Goal: Obtain resource: Download file/media

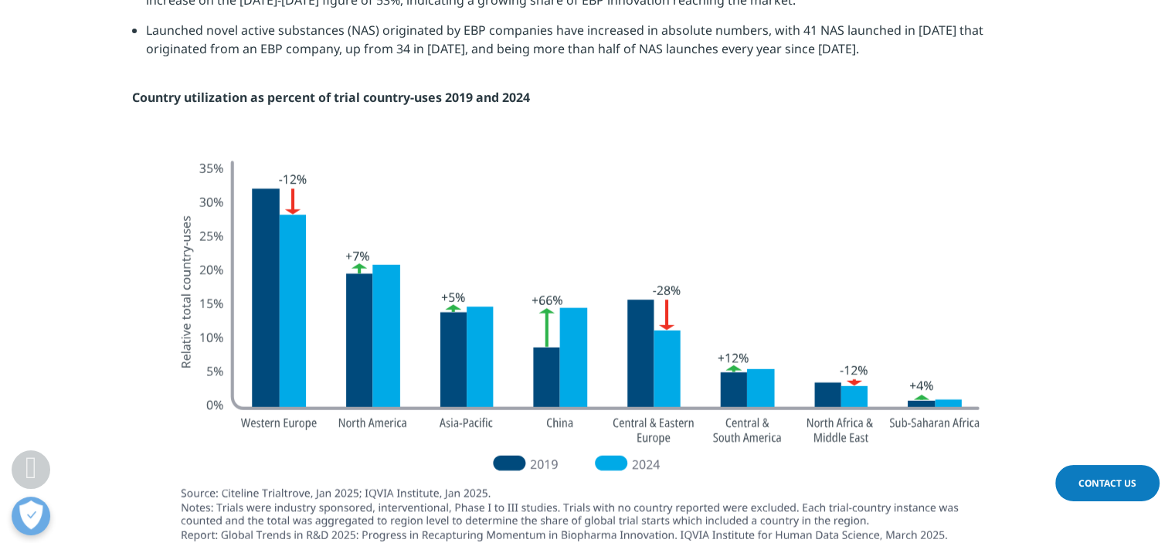
scroll to position [4116, 0]
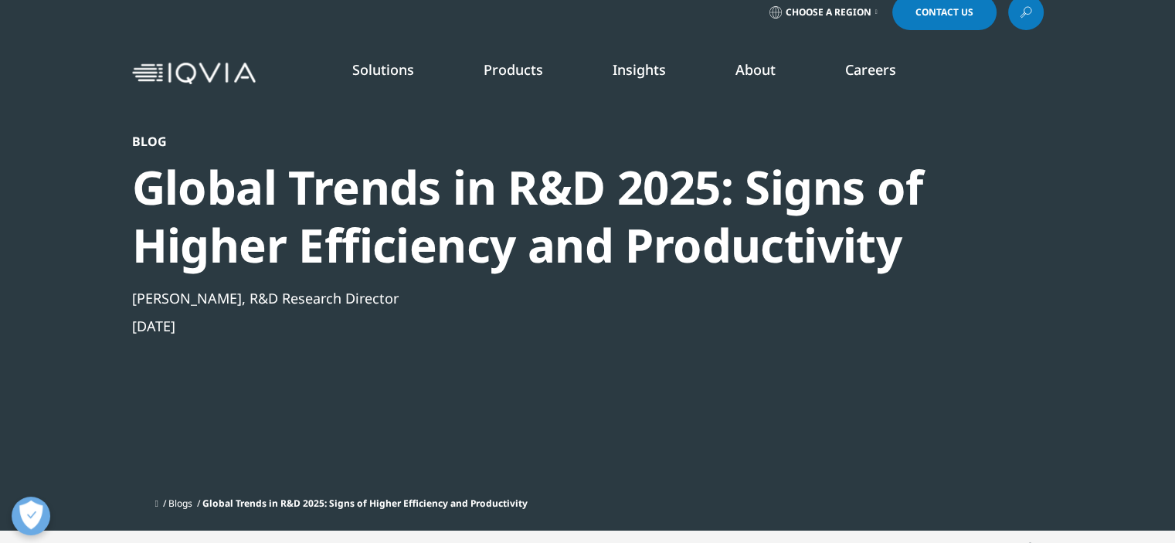
scroll to position [39, 0]
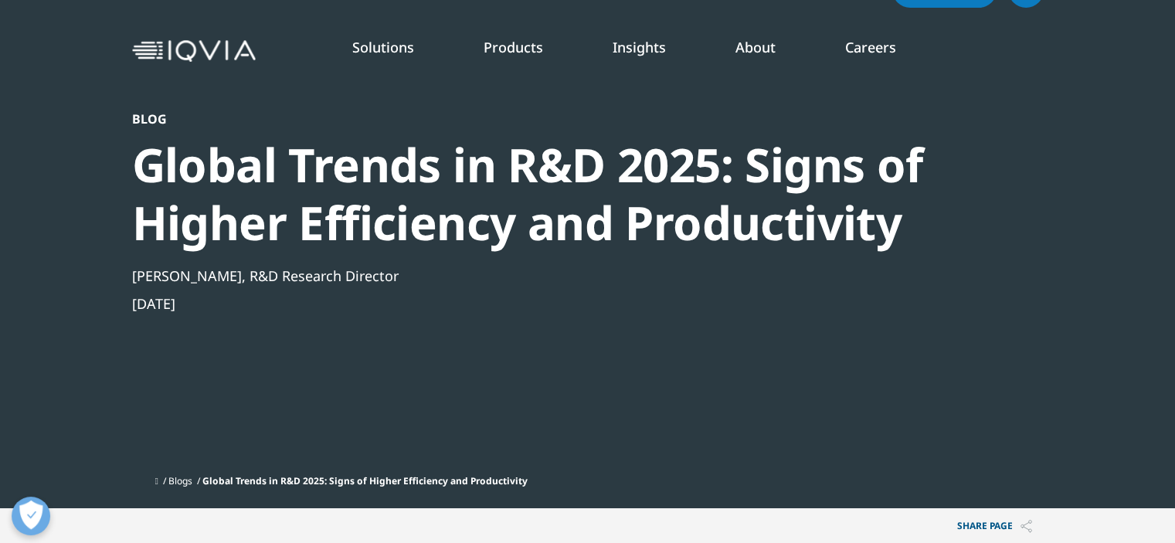
drag, startPoint x: 1174, startPoint y: 98, endPoint x: 1172, endPoint y: 107, distance: 8.8
click at [1173, 104] on section "Blog Global Trends in R&D 2025: Signs of Higher Efficiency and Productivity Ale…" at bounding box center [587, 235] width 1175 height 548
click at [1166, 151] on section "Blog Global Trends in R&D 2025: Signs of Higher Efficiency and Productivity Ale…" at bounding box center [587, 235] width 1175 height 548
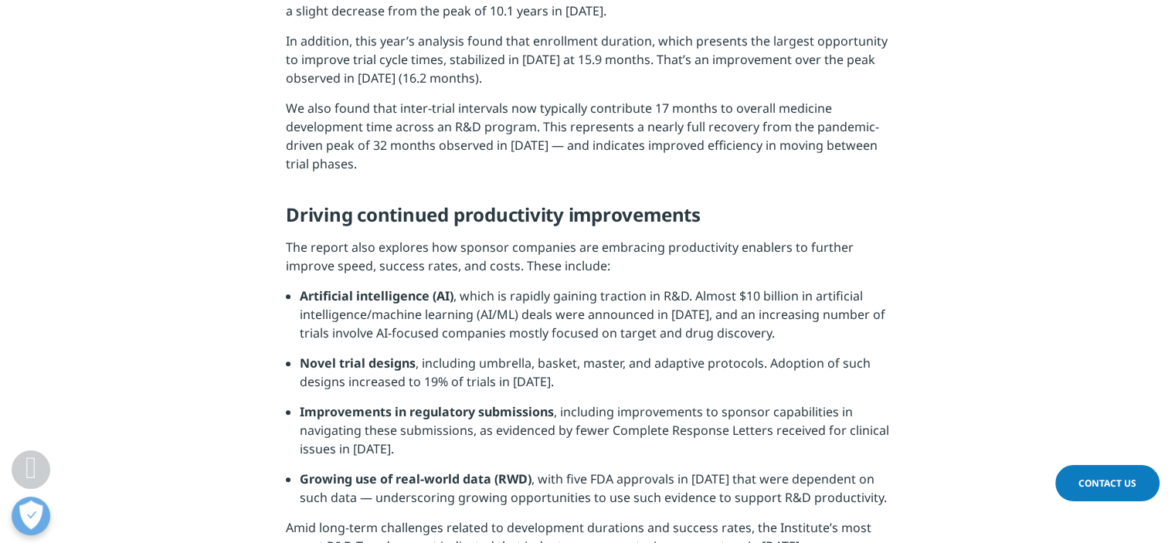
scroll to position [1005, 0]
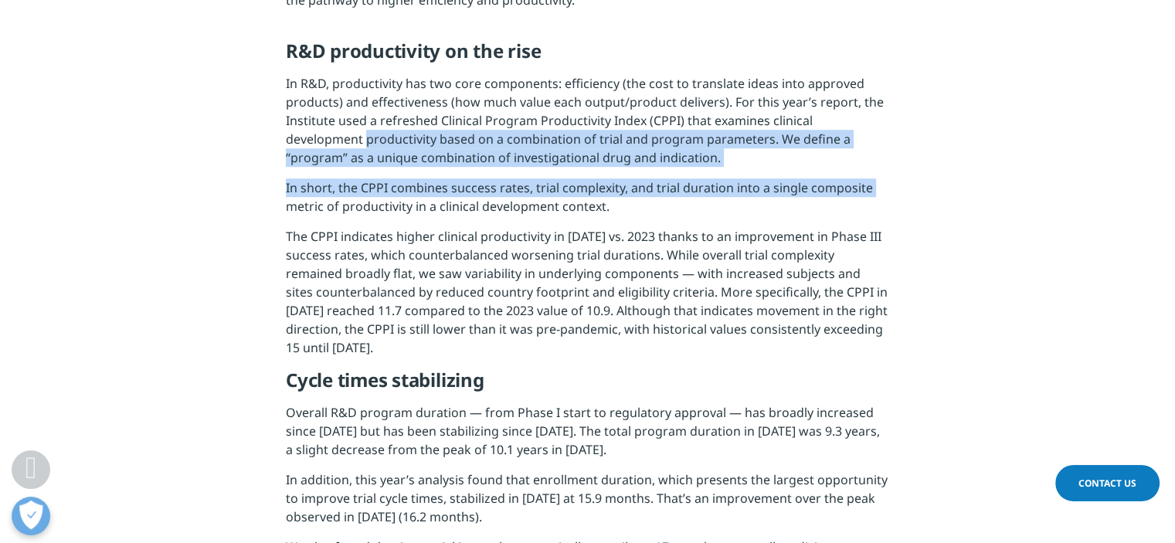
drag, startPoint x: 1169, startPoint y: 185, endPoint x: 1162, endPoint y: 117, distance: 68.3
click at [1162, 117] on section "Earlier this year, the IQVIA Institute for Human Data Science released Global T…" at bounding box center [587, 364] width 1175 height 1570
click at [1161, 116] on section "Earlier this year, the IQVIA Institute for Human Data Science released Global T…" at bounding box center [587, 364] width 1175 height 1570
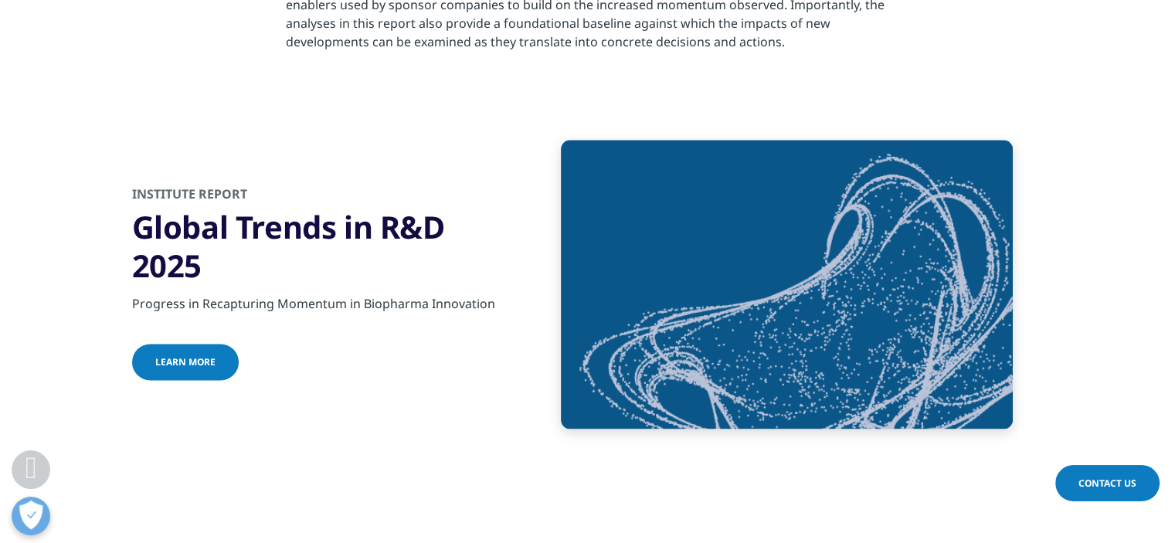
scroll to position [2212, 0]
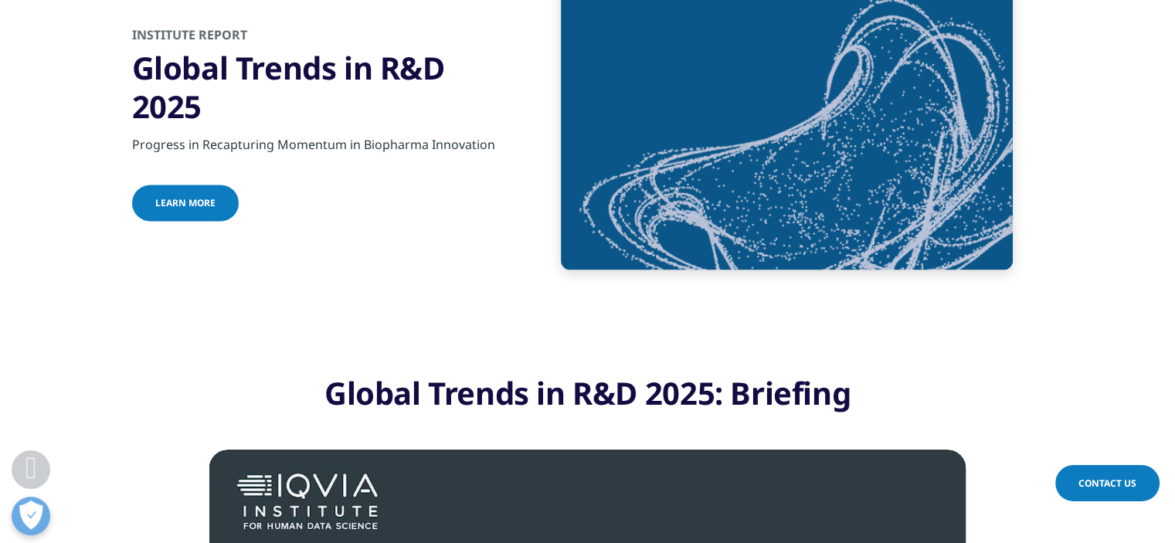
click at [193, 202] on span "Learn more" at bounding box center [185, 202] width 60 height 13
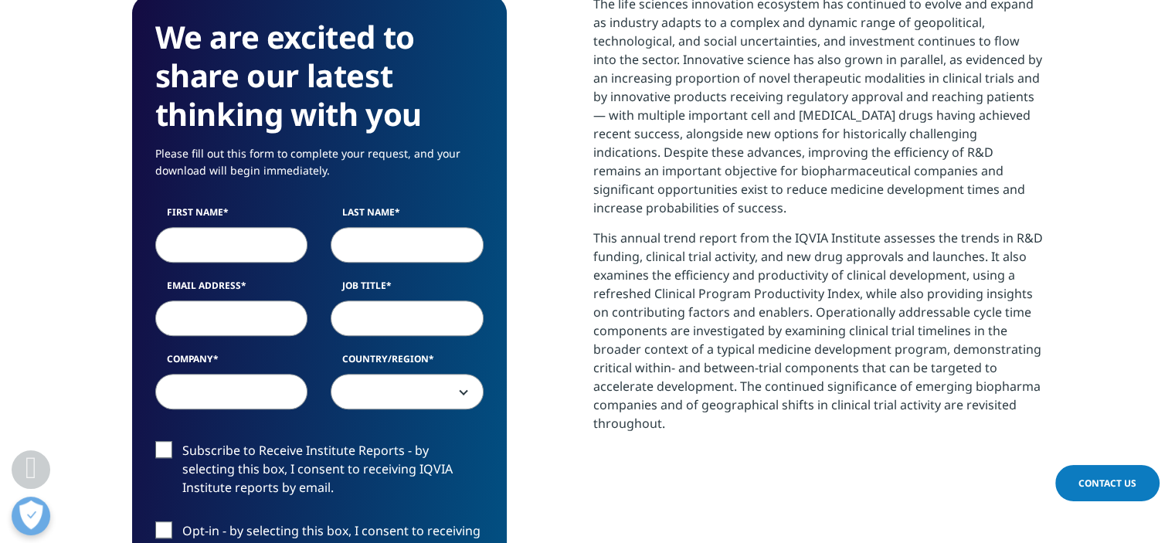
scroll to position [708, 0]
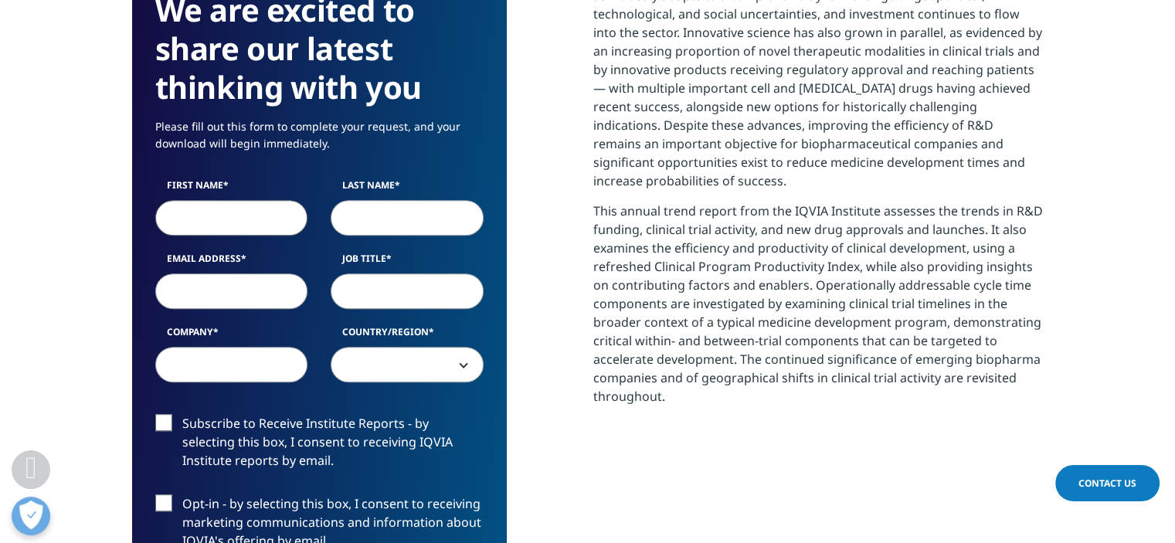
click at [189, 225] on input "First Name" at bounding box center [231, 218] width 153 height 36
type input "[PERSON_NAME]"
type input "[EMAIL_ADDRESS][DOMAIN_NAME]"
type input "Expansion - Unidad Editorial"
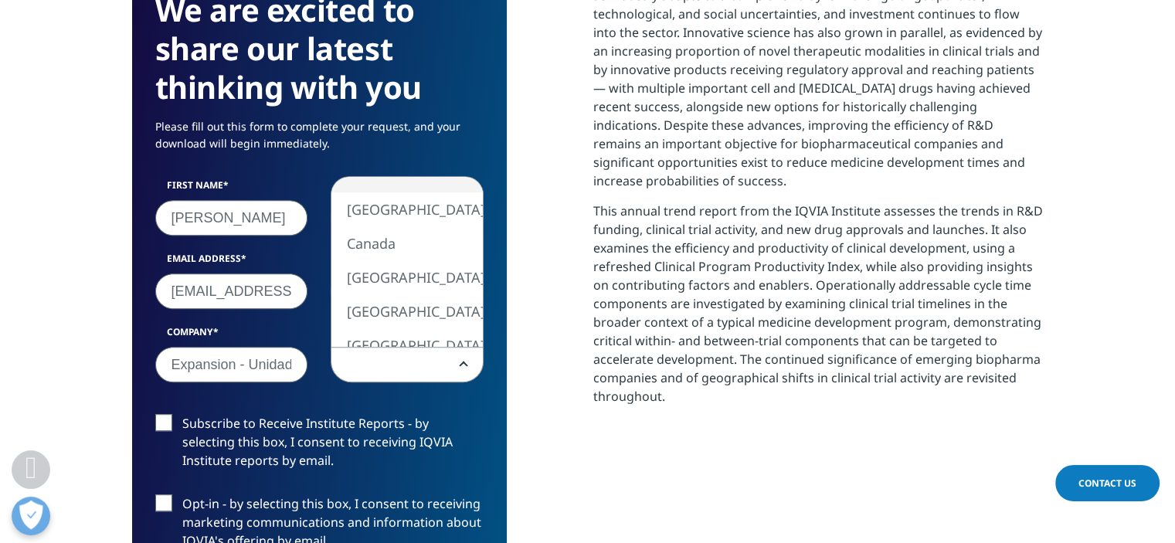
click at [464, 368] on span at bounding box center [406, 366] width 151 height 36
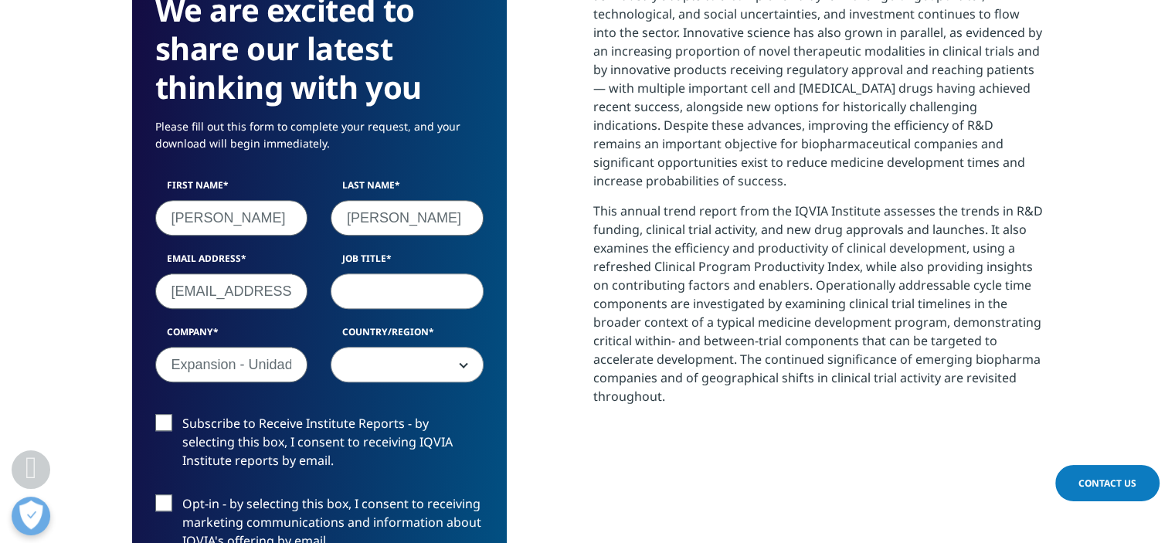
click at [464, 368] on span at bounding box center [406, 366] width 151 height 36
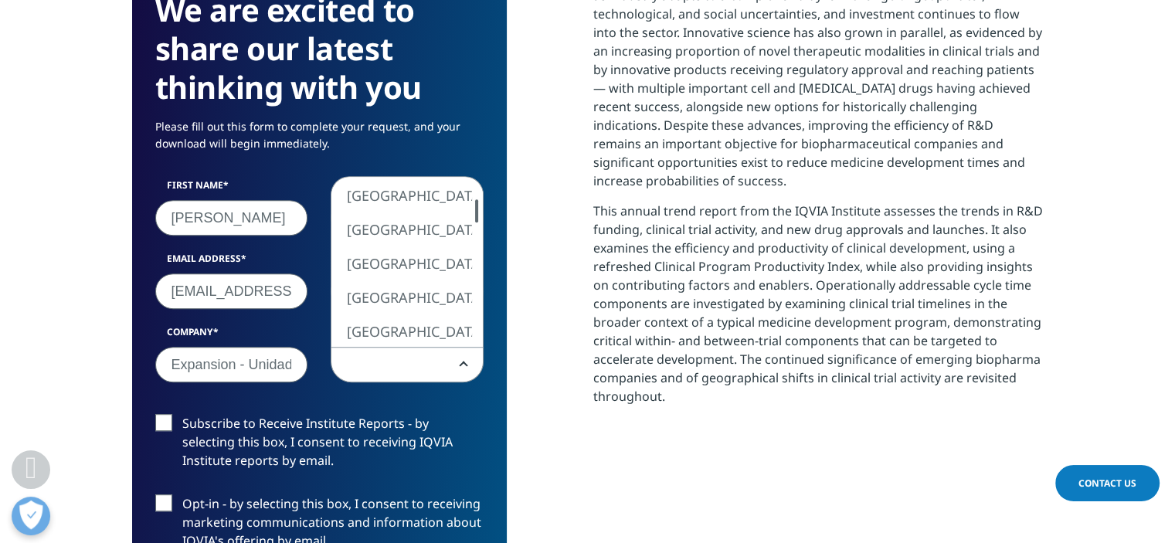
click at [477, 217] on div at bounding box center [476, 210] width 3 height 23
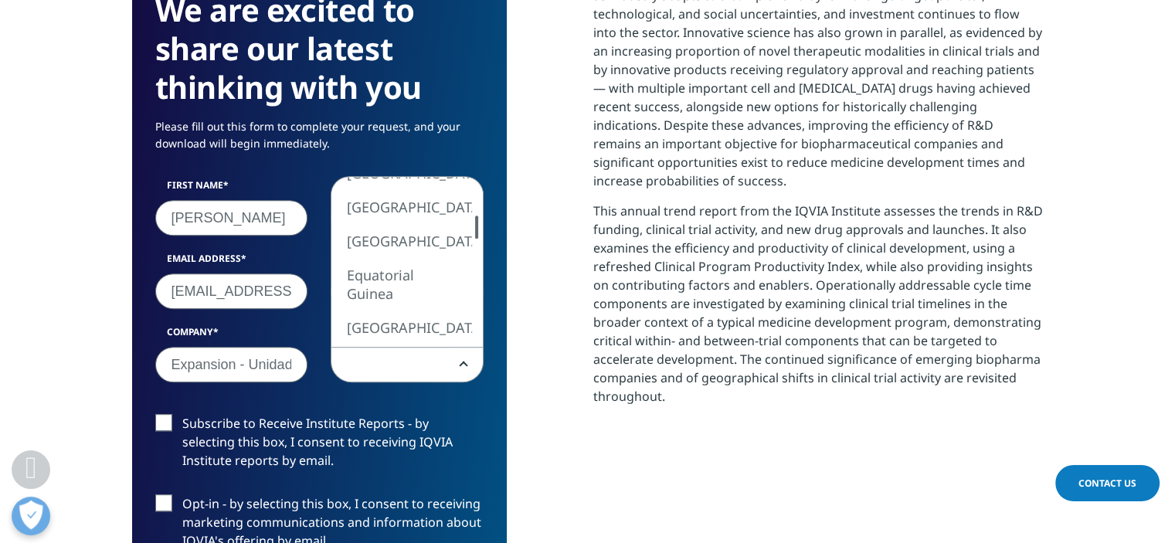
click at [474, 234] on div at bounding box center [476, 227] width 12 height 23
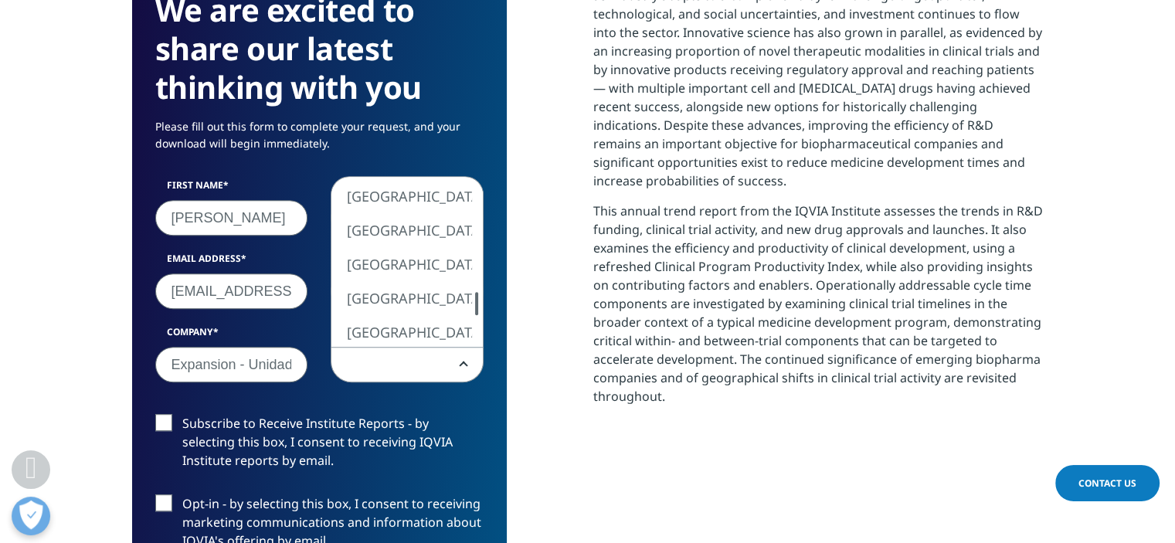
click at [472, 308] on div at bounding box center [476, 303] width 12 height 23
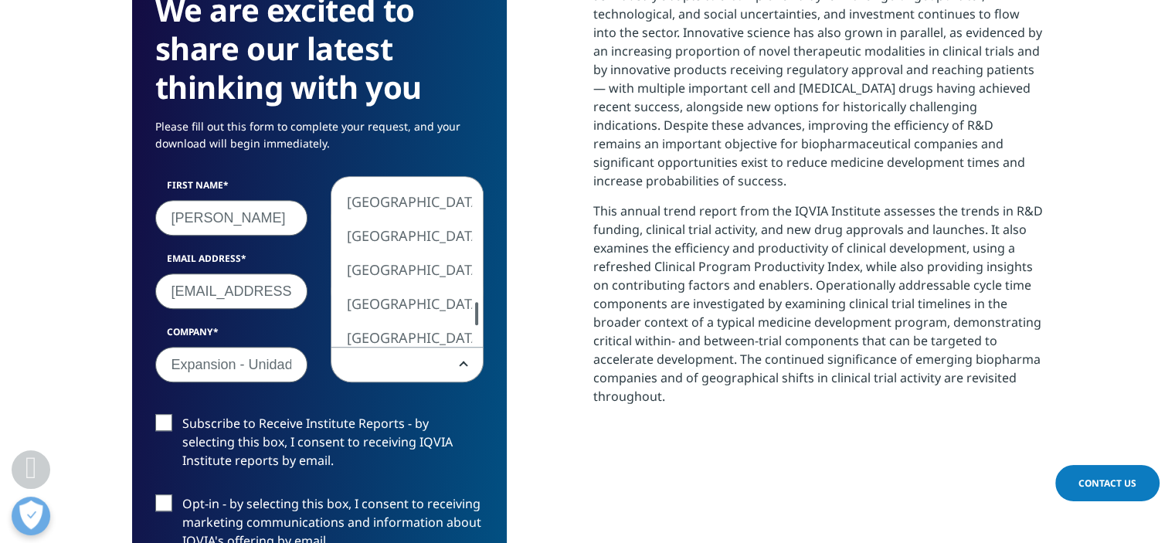
click at [474, 314] on div at bounding box center [476, 313] width 12 height 23
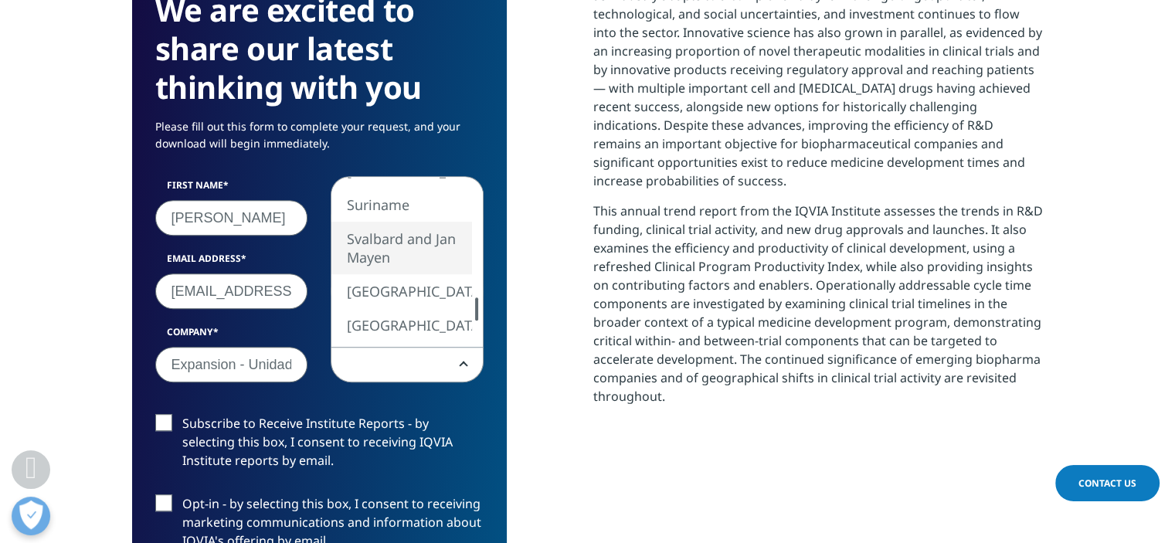
click at [474, 299] on div at bounding box center [476, 308] width 12 height 23
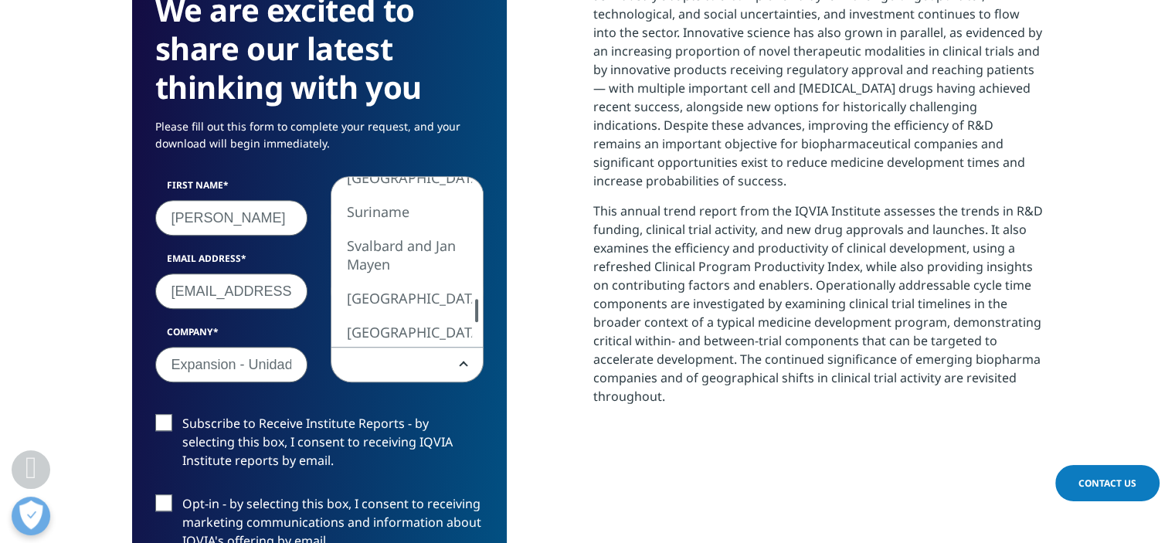
click at [476, 310] on div at bounding box center [476, 310] width 12 height 23
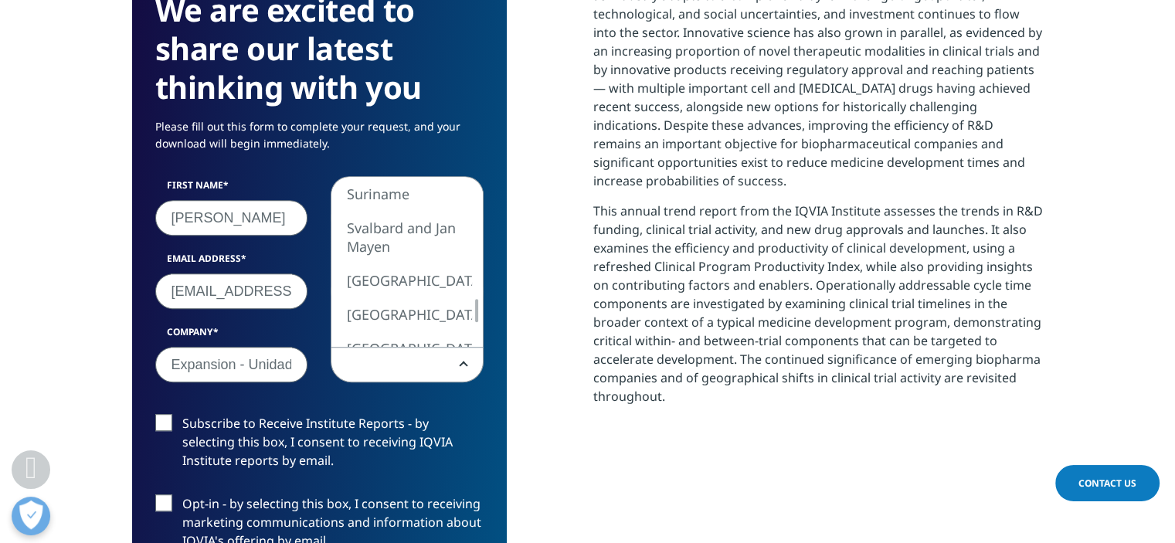
select select "Spain"
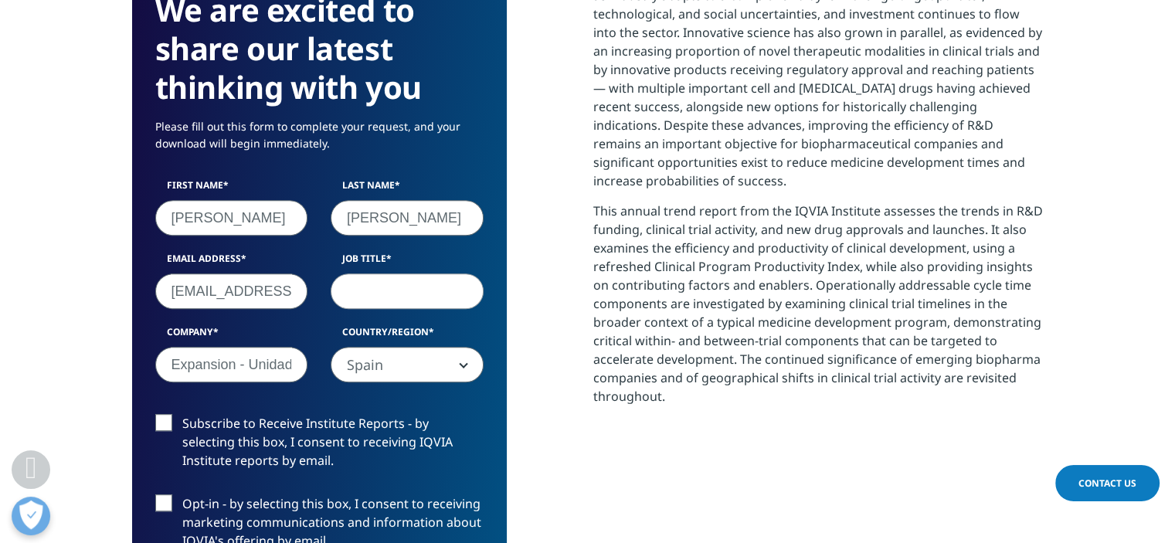
click at [165, 424] on label "Subscribe to Receive Institute Reports - by selecting this box, I consent to re…" at bounding box center [319, 446] width 328 height 64
click at [182, 414] on input "Subscribe to Receive Institute Reports - by selecting this box, I consent to re…" at bounding box center [182, 414] width 0 height 0
click at [166, 494] on div "Subscribe to Receive Institute Reports - by selecting this box, I consent to re…" at bounding box center [319, 494] width 351 height 161
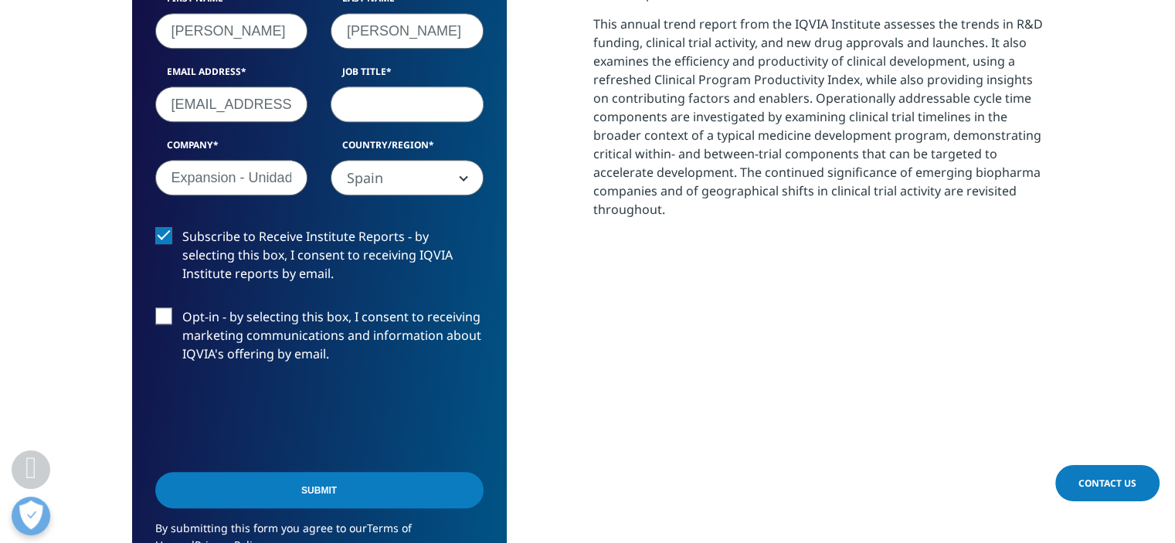
scroll to position [921, 0]
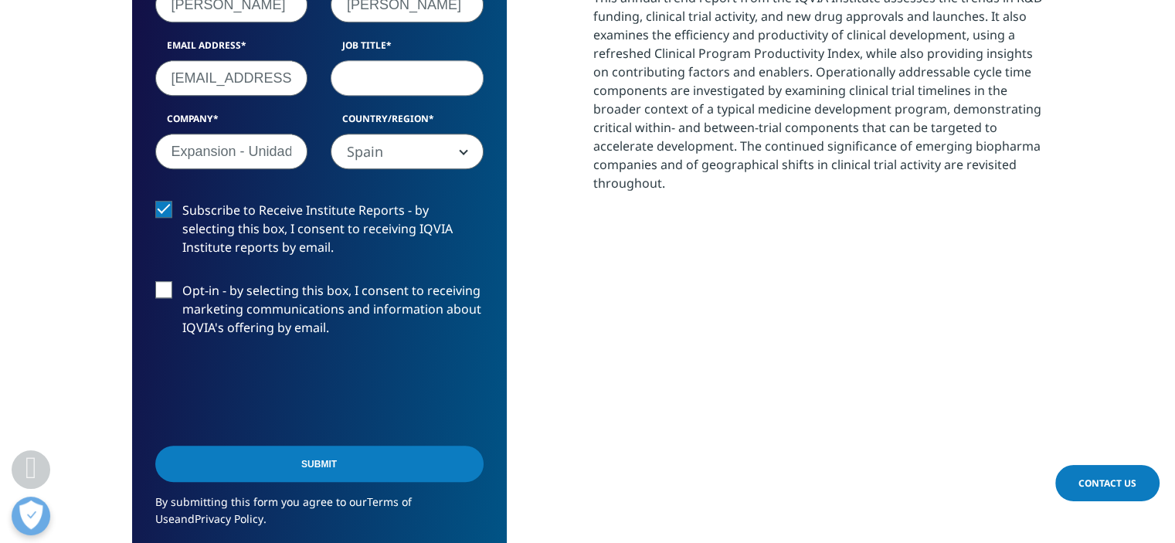
click at [324, 467] on input "Submit" at bounding box center [319, 464] width 328 height 36
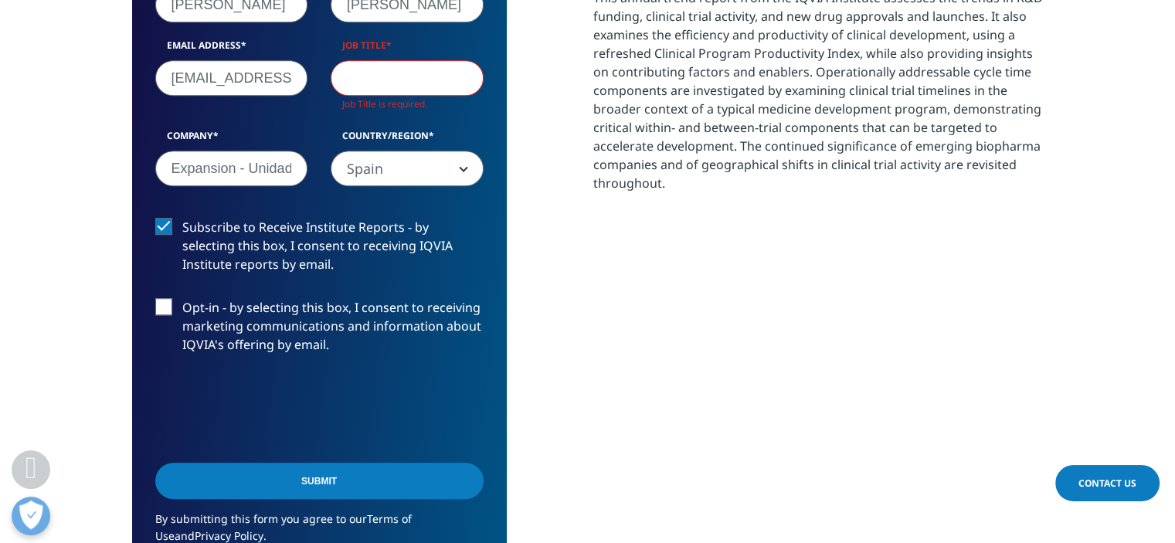
click at [326, 477] on input "Submit" at bounding box center [319, 481] width 328 height 36
click at [314, 482] on input "Submit" at bounding box center [319, 481] width 328 height 36
click at [463, 479] on input "Submit" at bounding box center [319, 481] width 328 height 36
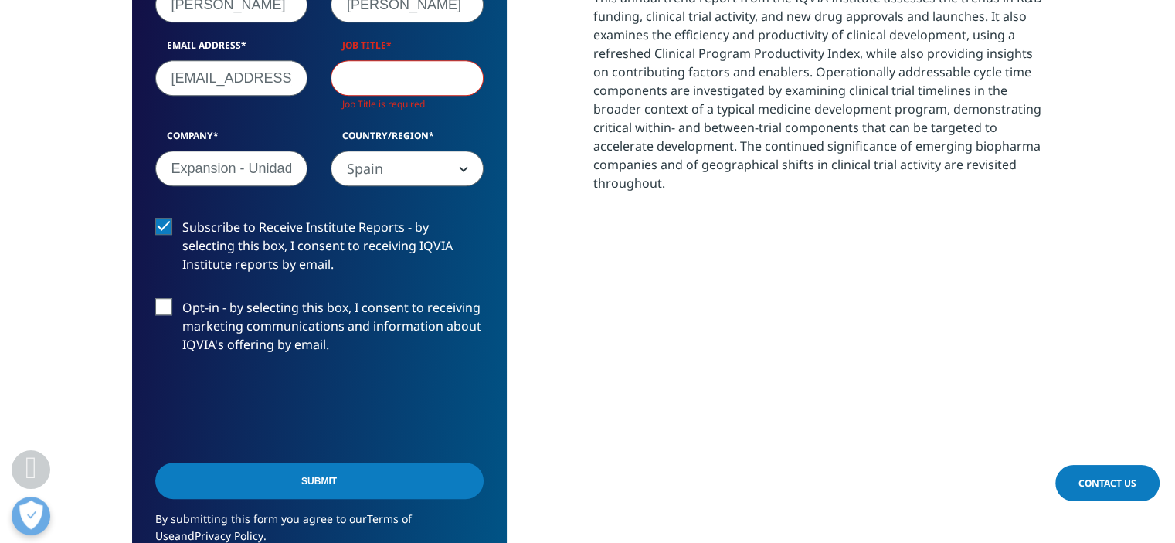
click at [309, 481] on input "Submit" at bounding box center [319, 481] width 328 height 36
click at [358, 73] on input "Job Title" at bounding box center [407, 78] width 153 height 36
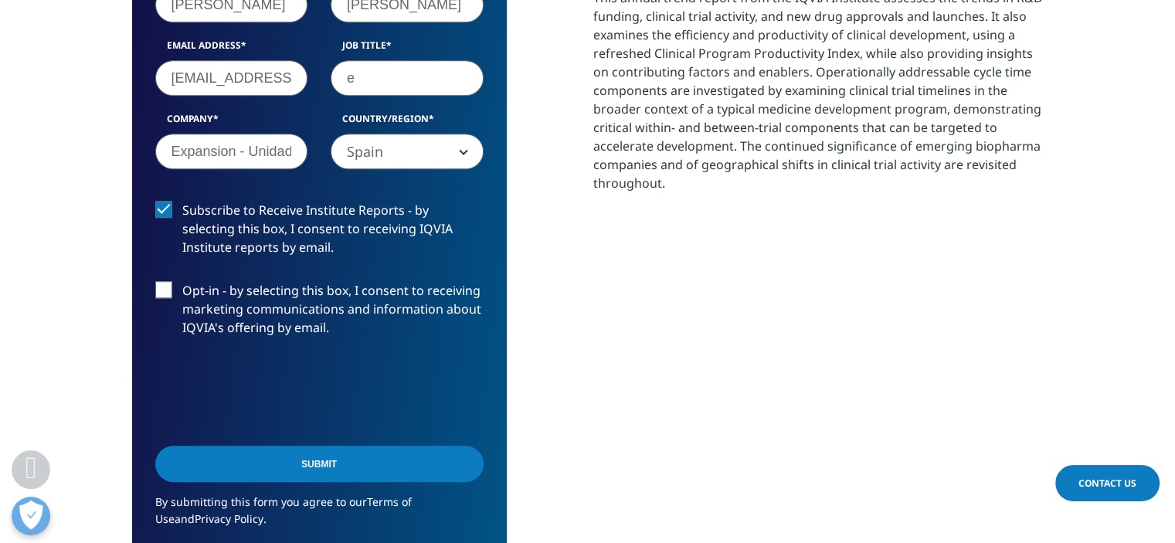
scroll to position [853, 912]
type input "editor"
click at [306, 465] on input "Submit" at bounding box center [319, 464] width 328 height 36
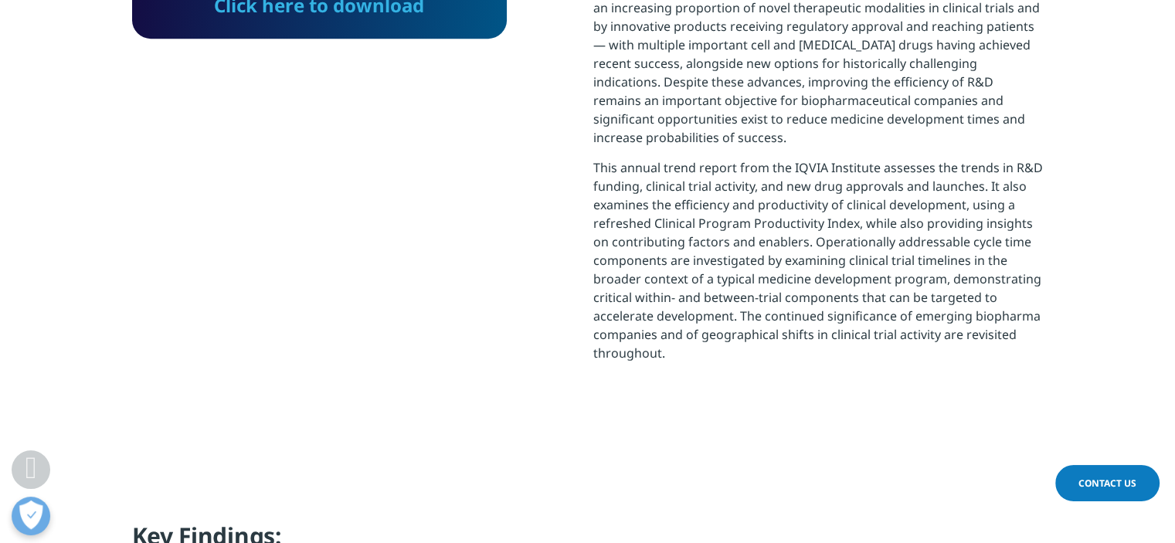
scroll to position [776, 0]
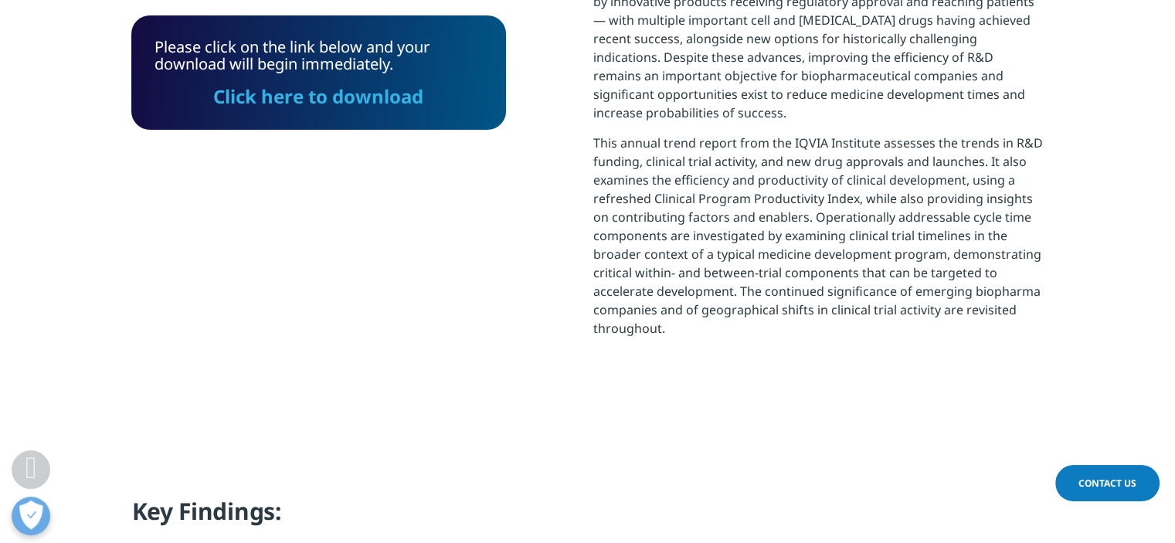
click at [328, 100] on link "Click here to download" at bounding box center [319, 95] width 210 height 25
